Goal: Transaction & Acquisition: Book appointment/travel/reservation

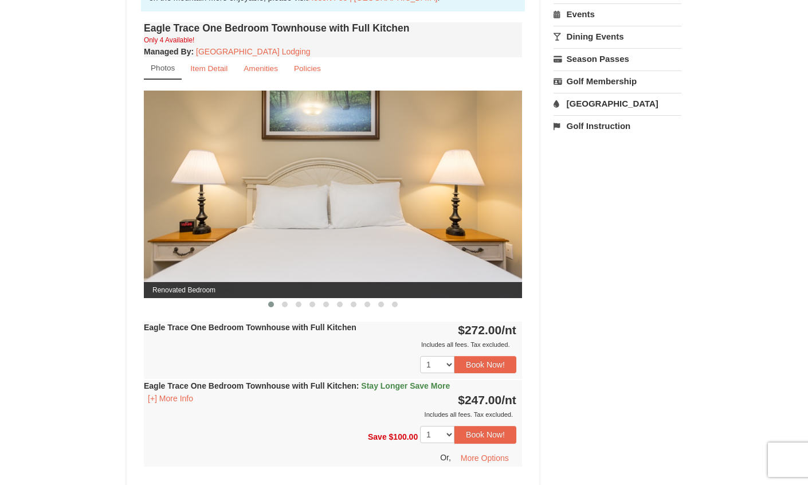
scroll to position [404, 0]
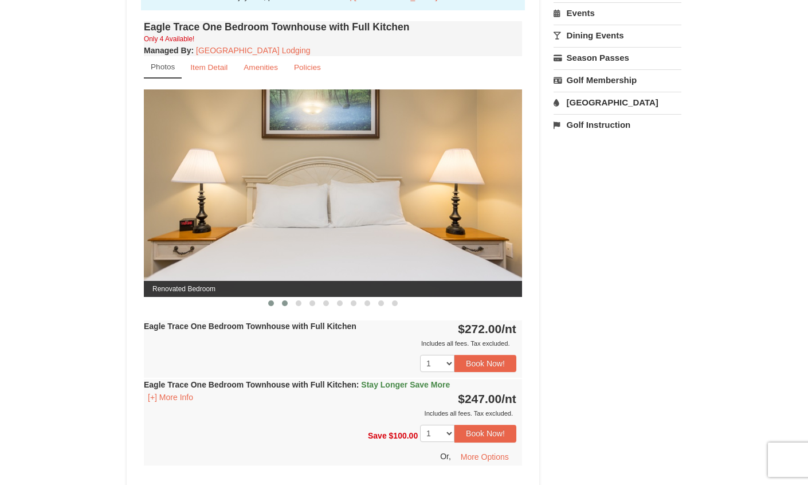
click at [285, 302] on span at bounding box center [285, 303] width 6 height 6
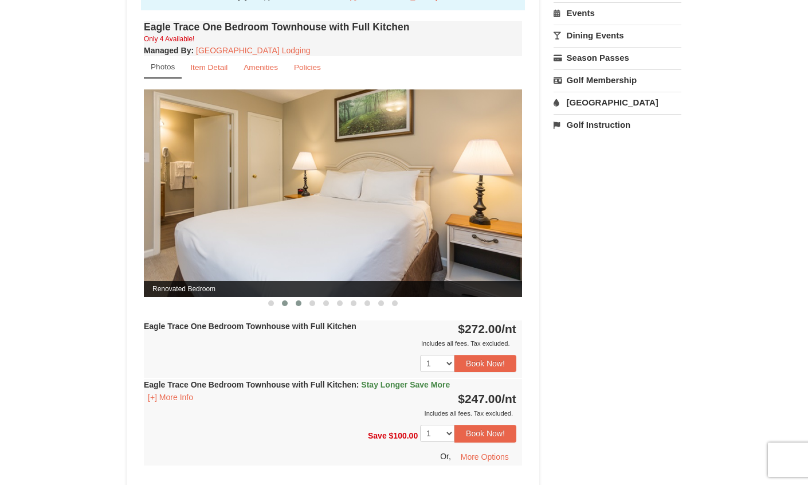
click at [300, 302] on span at bounding box center [299, 303] width 6 height 6
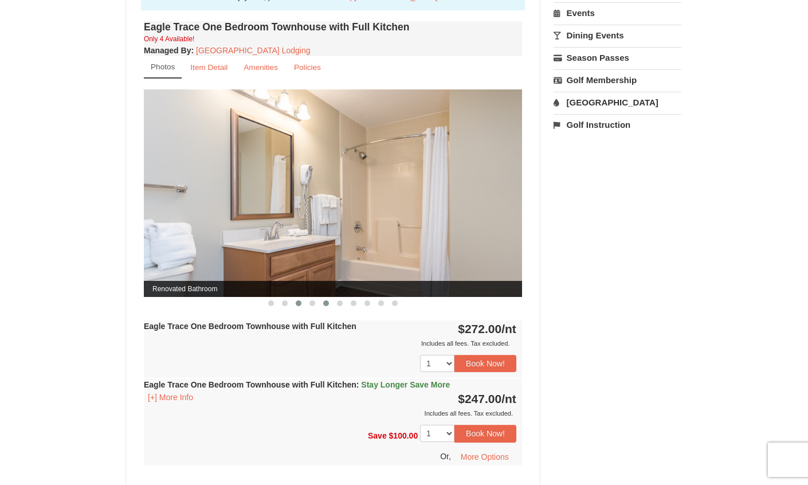
click at [327, 302] on span at bounding box center [326, 303] width 6 height 6
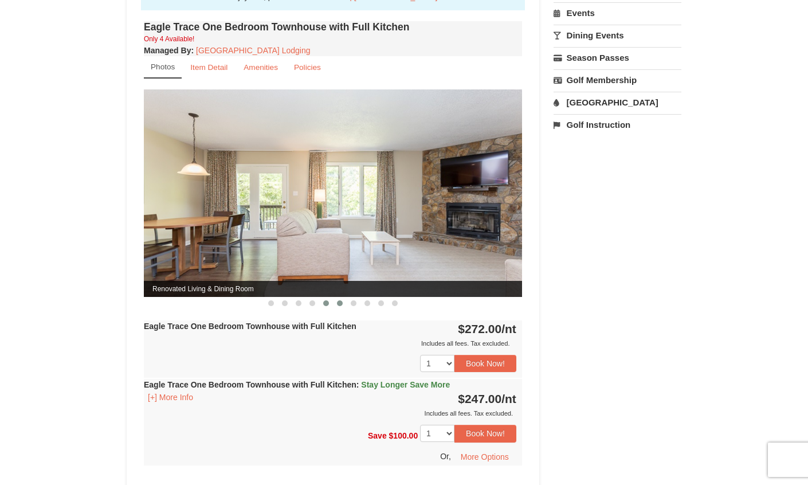
click at [342, 303] on span at bounding box center [340, 303] width 6 height 6
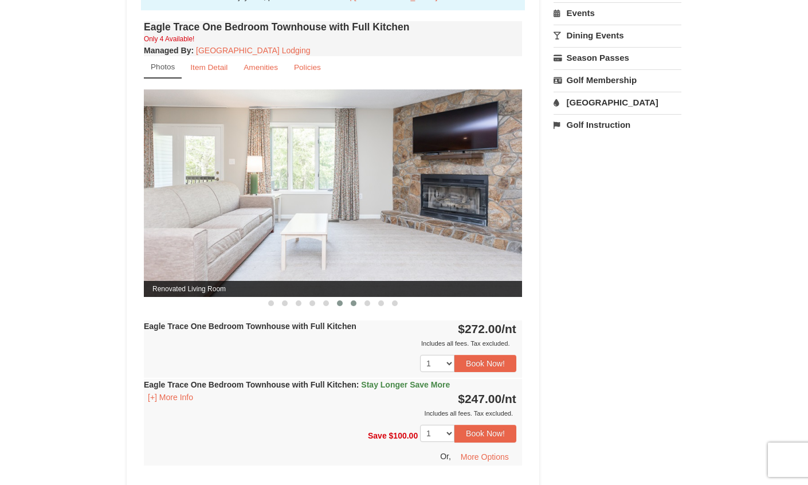
click at [355, 304] on span at bounding box center [354, 303] width 6 height 6
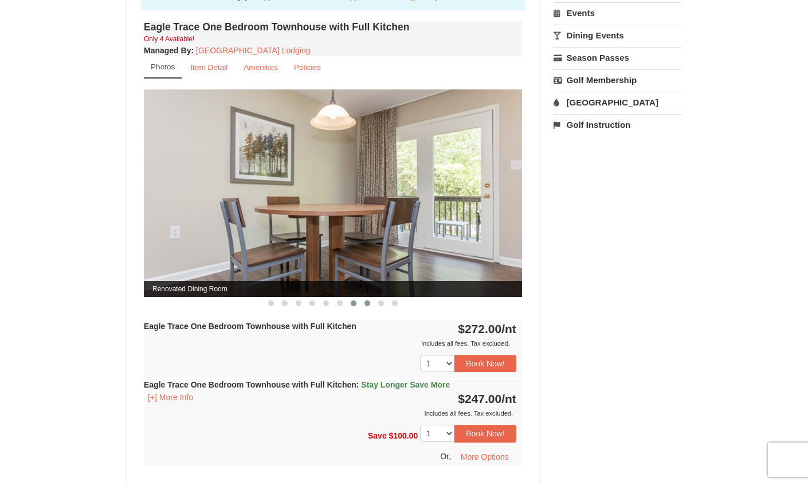
click at [367, 304] on span at bounding box center [368, 303] width 6 height 6
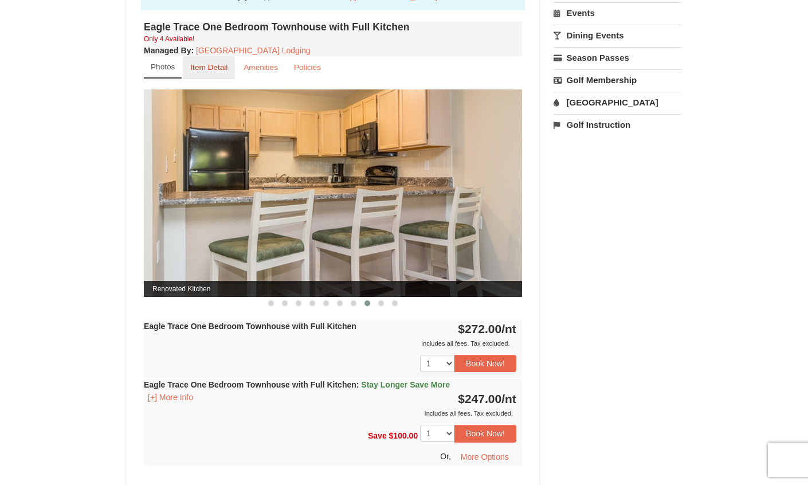
click at [212, 70] on small "Item Detail" at bounding box center [208, 67] width 37 height 9
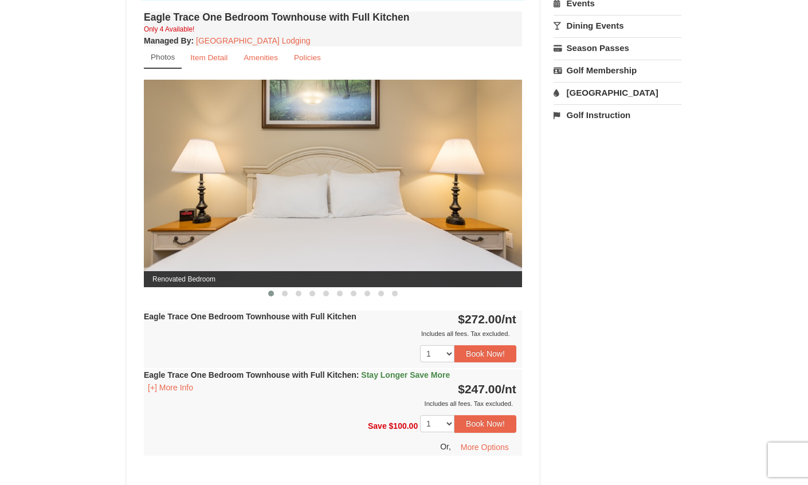
scroll to position [414, 1]
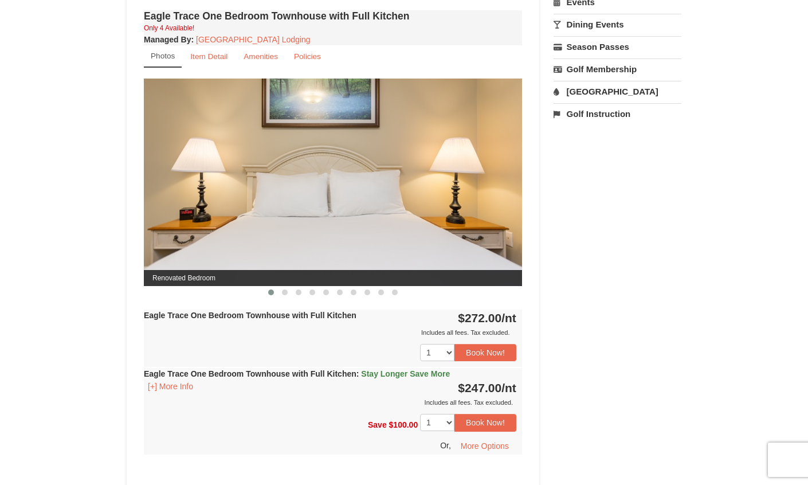
click at [330, 377] on strong "Eagle Trace One Bedroom Townhouse with Full Kitchen : Stay Longer Save More" at bounding box center [297, 373] width 306 height 9
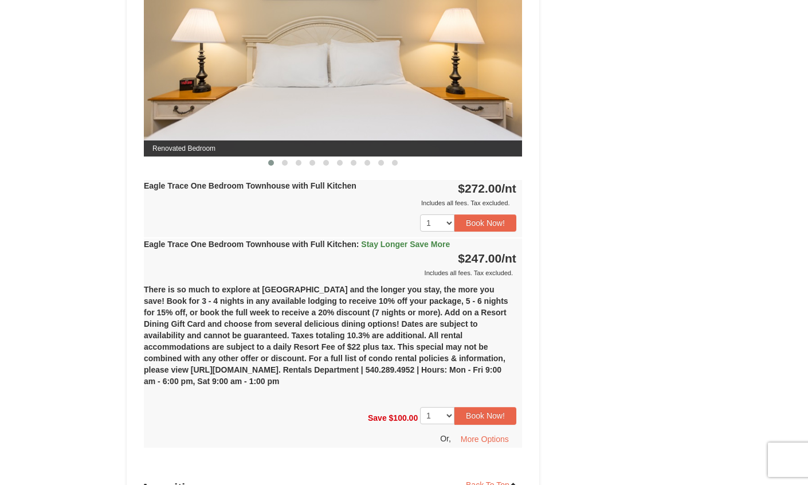
scroll to position [547, 0]
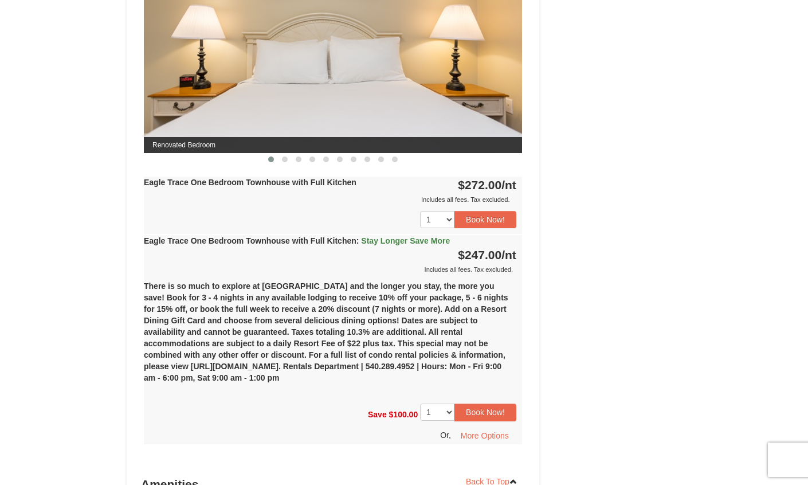
click at [337, 183] on strong "Eagle Trace One Bedroom Townhouse with Full Kitchen" at bounding box center [250, 182] width 213 height 9
click at [357, 181] on strong "Eagle Trace One Bedroom Townhouse with Full Kitchen" at bounding box center [250, 182] width 213 height 9
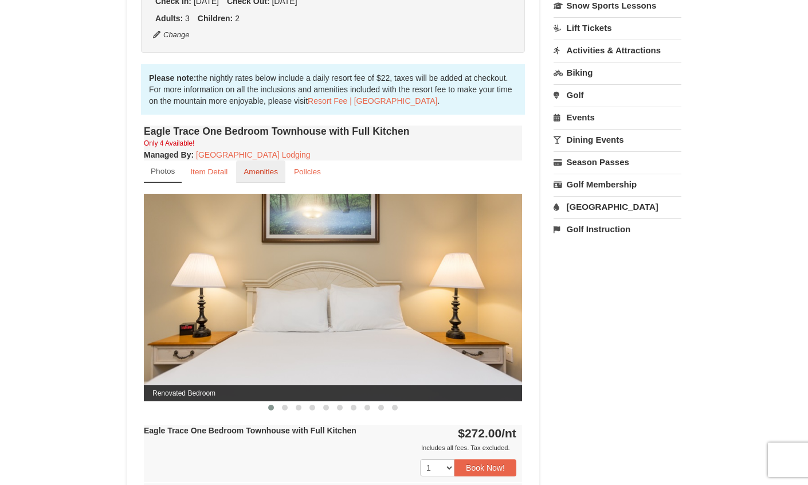
scroll to position [268, 0]
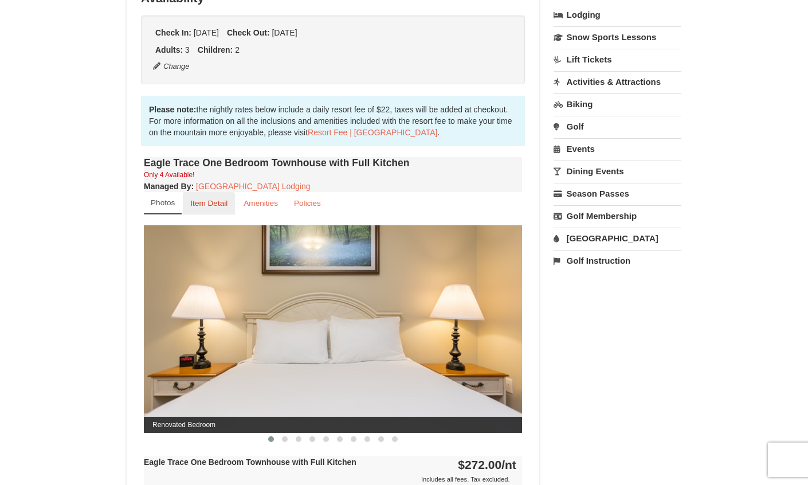
click at [220, 205] on small "Item Detail" at bounding box center [208, 203] width 37 height 9
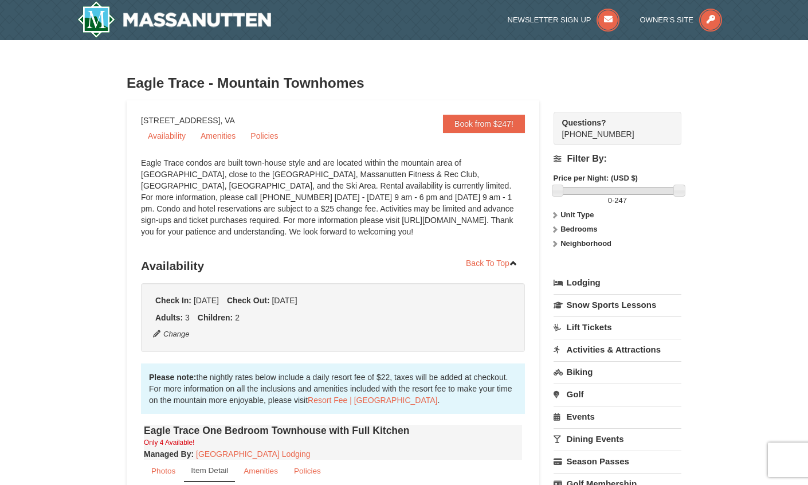
scroll to position [0, 0]
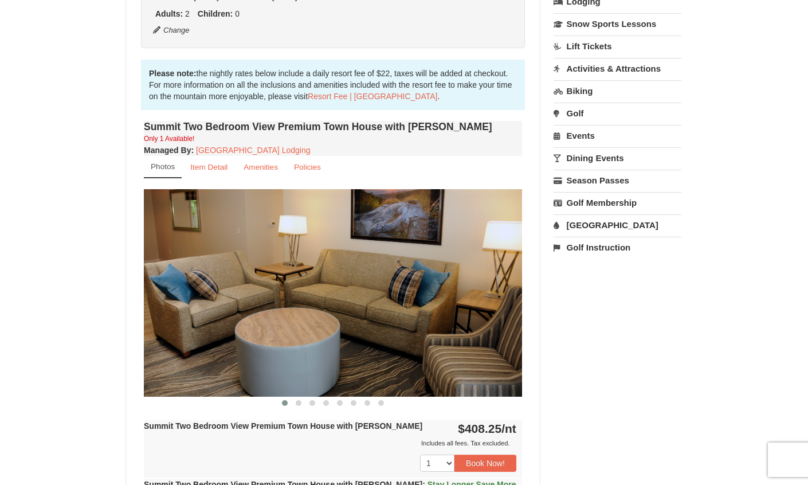
scroll to position [284, 0]
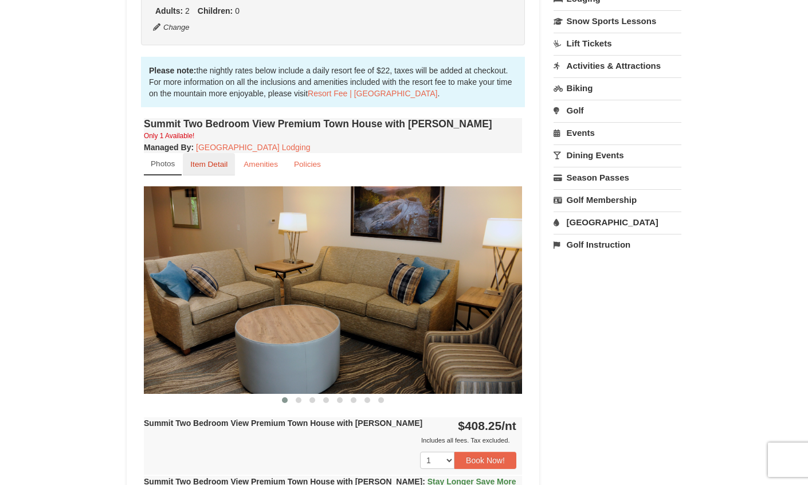
click at [224, 159] on link "Item Detail" at bounding box center [209, 164] width 52 height 22
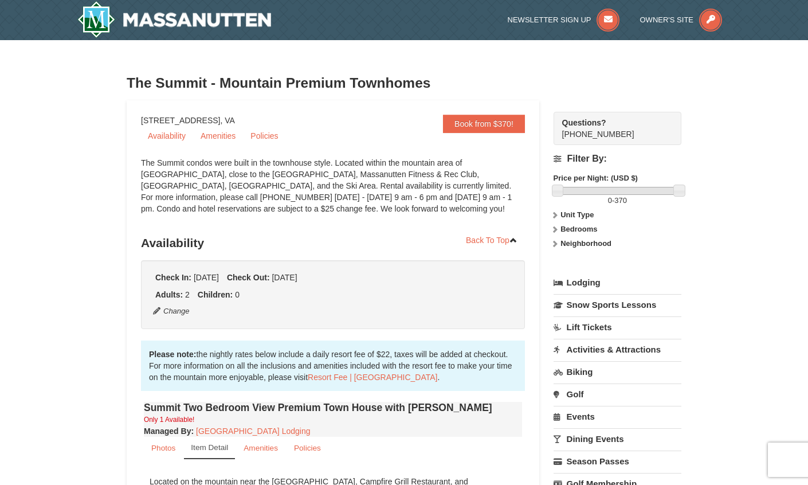
scroll to position [0, 0]
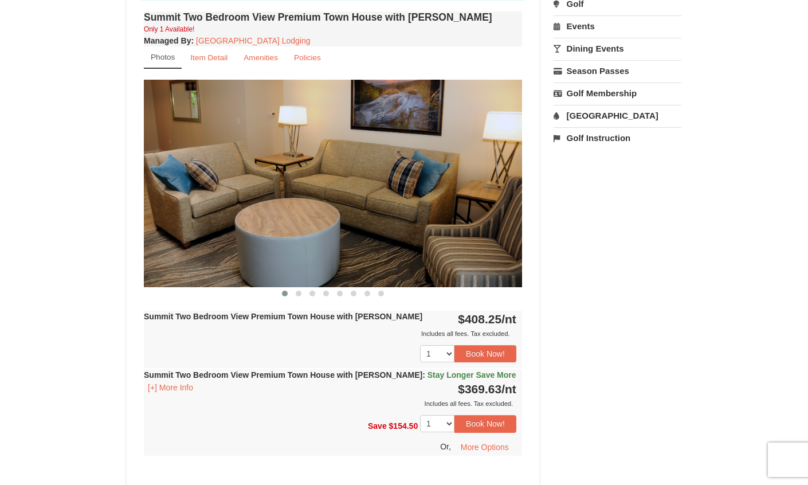
scroll to position [389, 0]
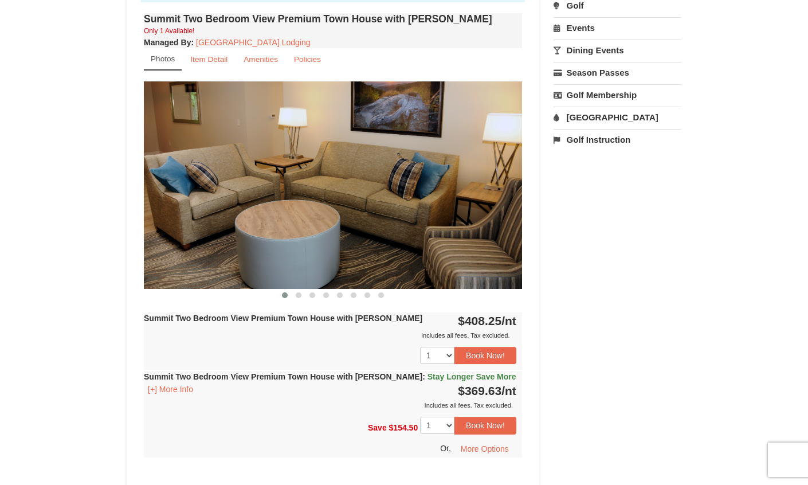
click at [441, 375] on span "Stay Longer Save More" at bounding box center [472, 376] width 89 height 9
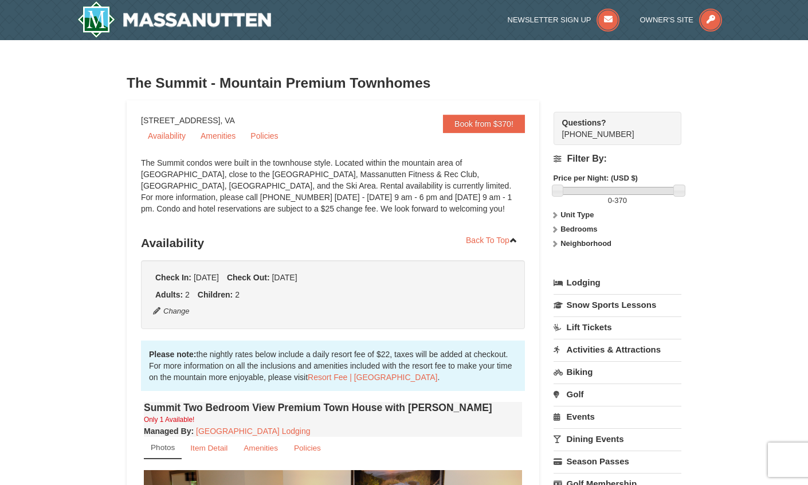
scroll to position [0, 0]
